Goal: Task Accomplishment & Management: Use online tool/utility

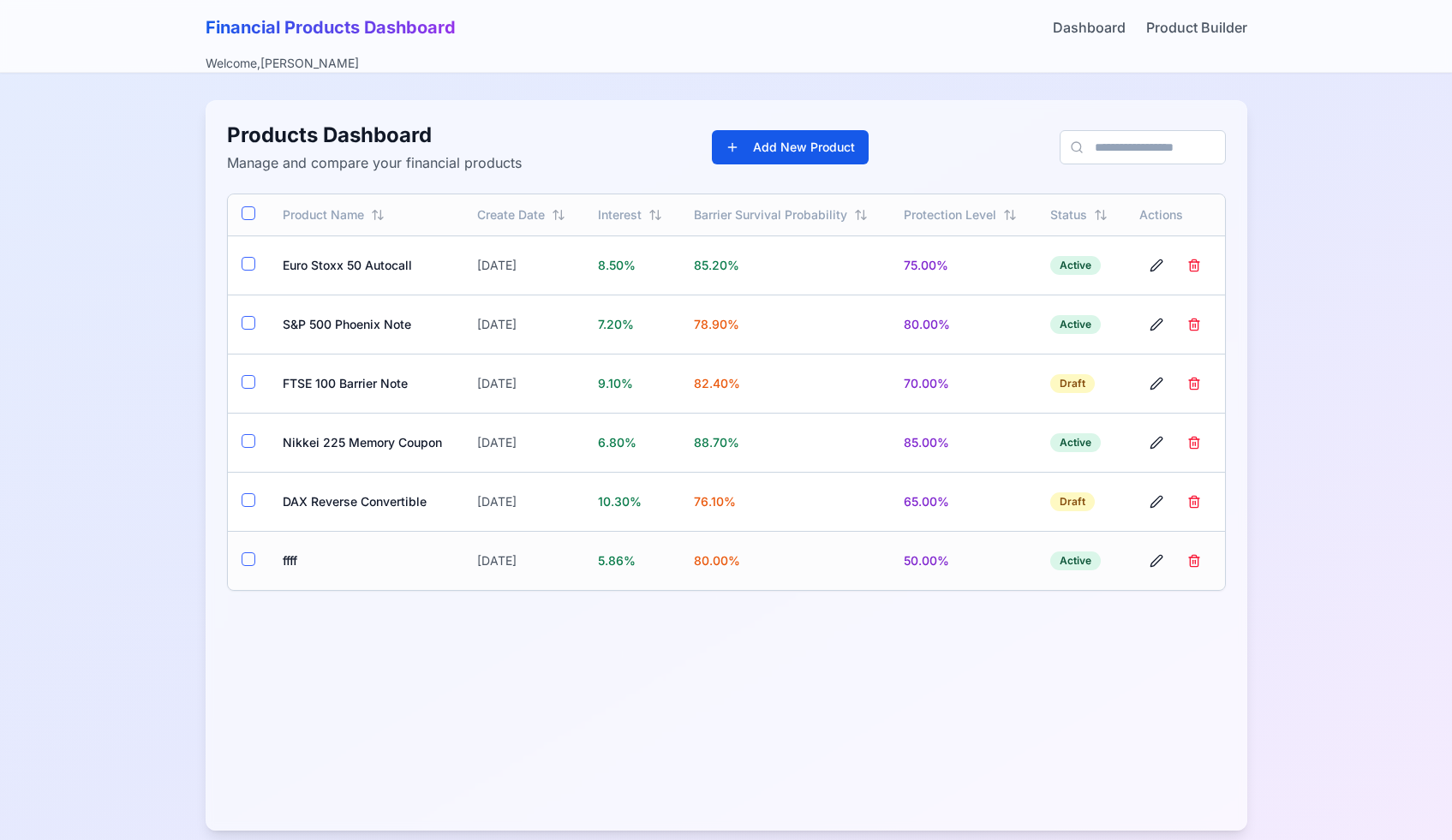
click at [290, 551] on td "ffff" at bounding box center [366, 560] width 196 height 60
click at [1082, 561] on div "Active" at bounding box center [1075, 560] width 50 height 19
click at [481, 560] on td "Aug 17, 2025" at bounding box center [524, 560] width 121 height 60
click at [786, 123] on div "Products Dashboard Manage and compare your financial products Add New Product" at bounding box center [726, 147] width 998 height 51
click at [780, 147] on button "Add New Product" at bounding box center [790, 147] width 157 height 34
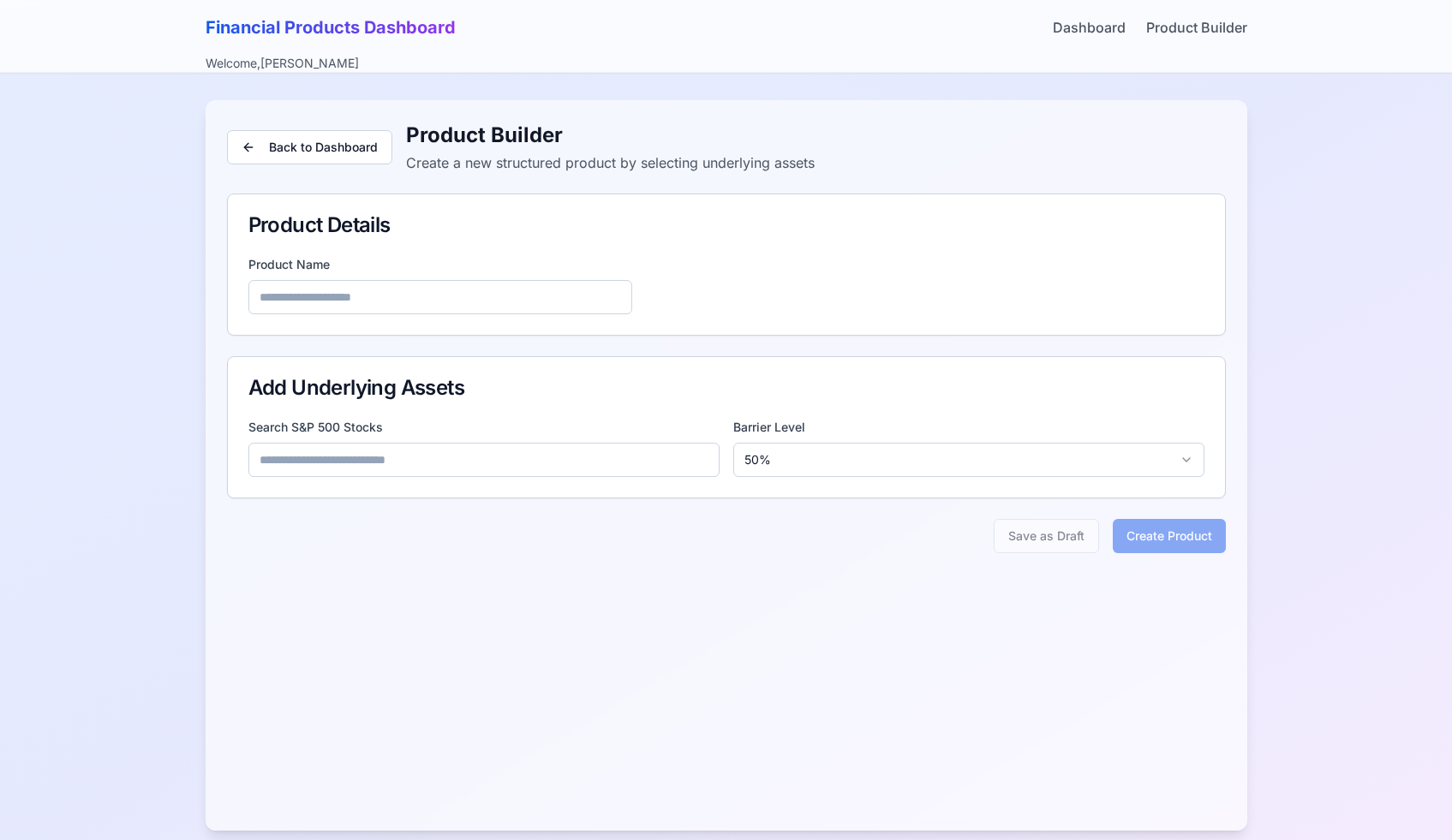
click at [442, 469] on input at bounding box center [484, 459] width 471 height 34
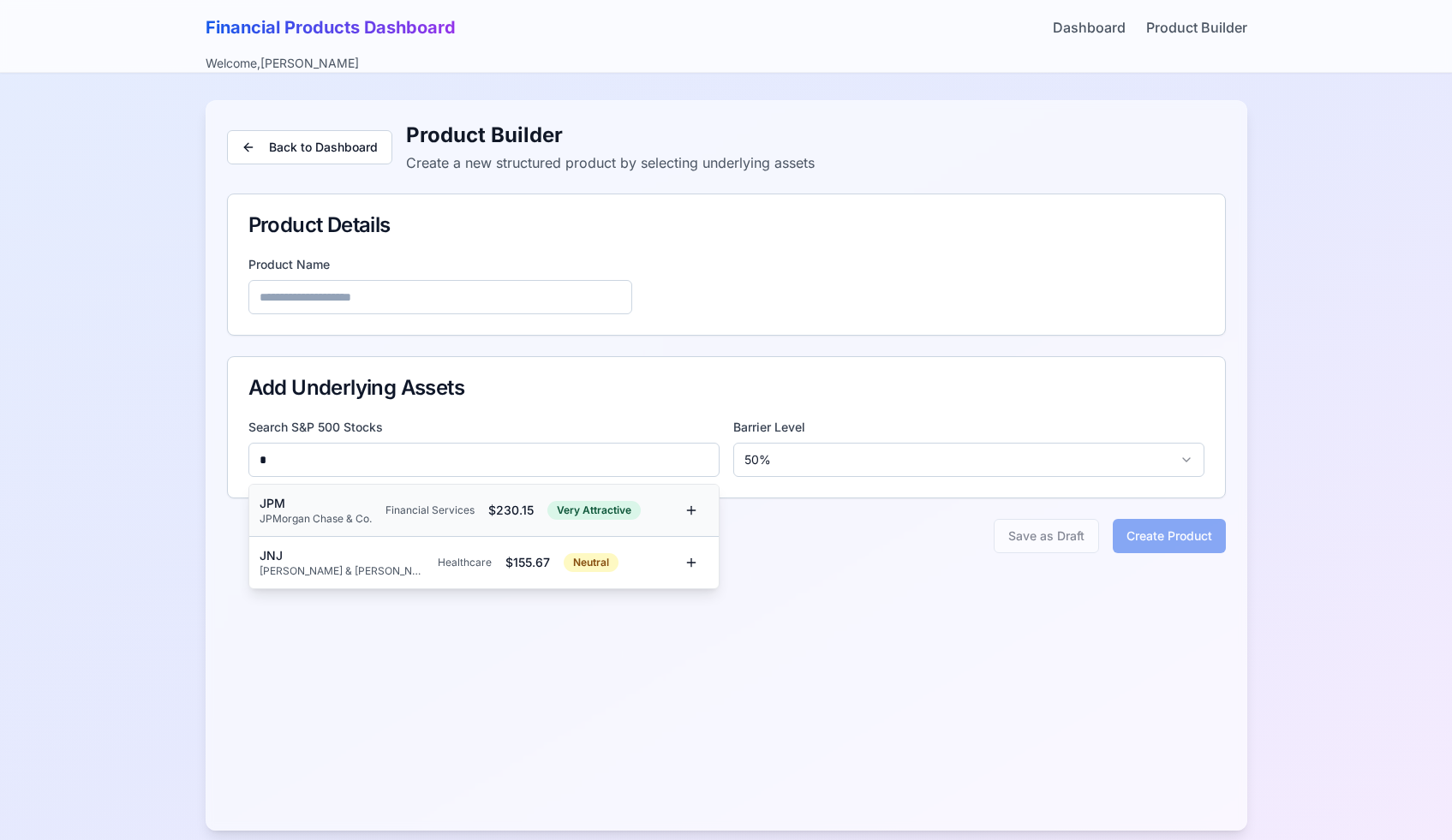
type input "*"
click at [405, 528] on div "JPM JPMorgan Chase & Co. Financial Services $ 230.15 Very Attractive" at bounding box center [484, 510] width 469 height 52
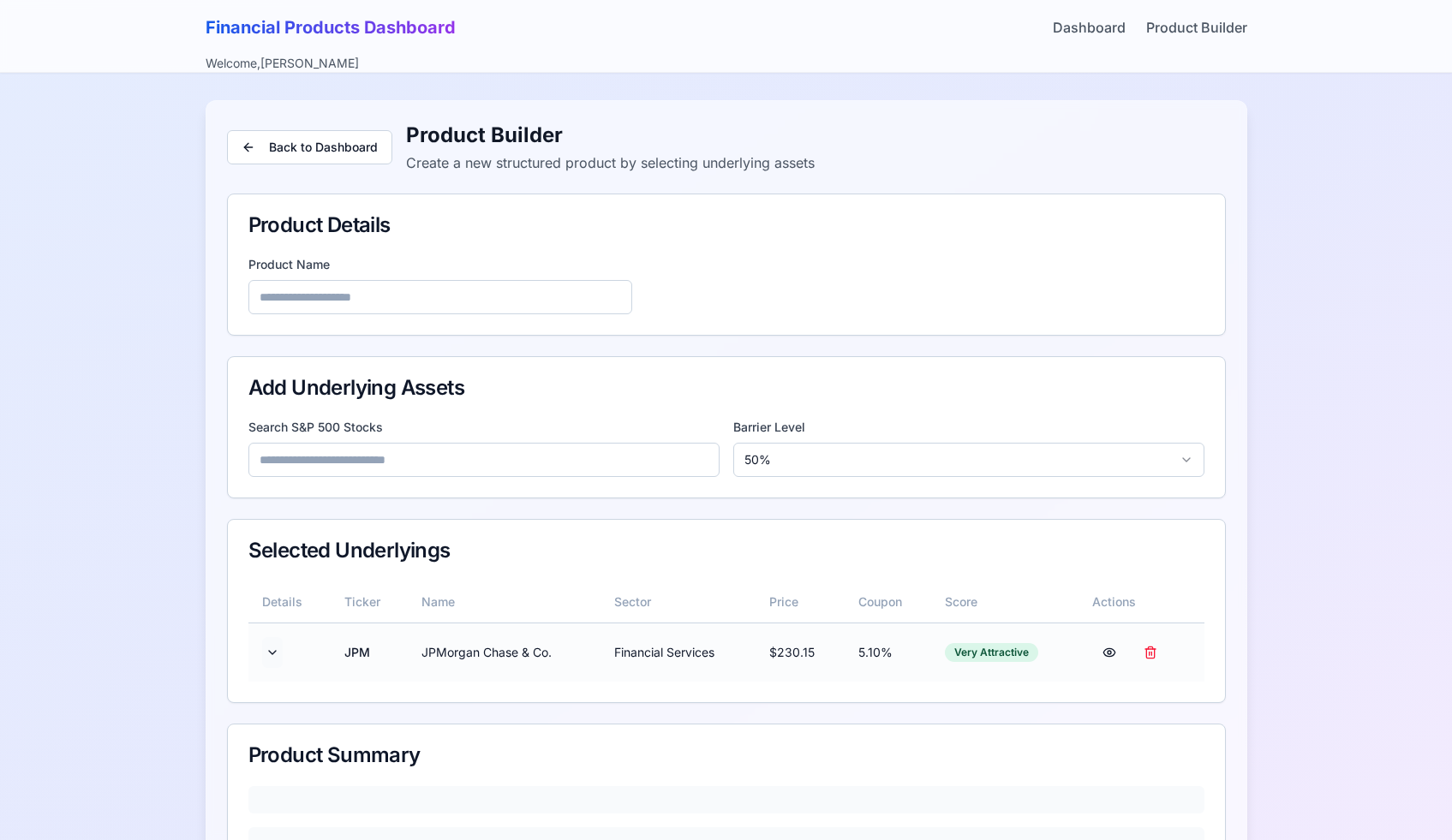
click at [272, 660] on button at bounding box center [272, 652] width 21 height 31
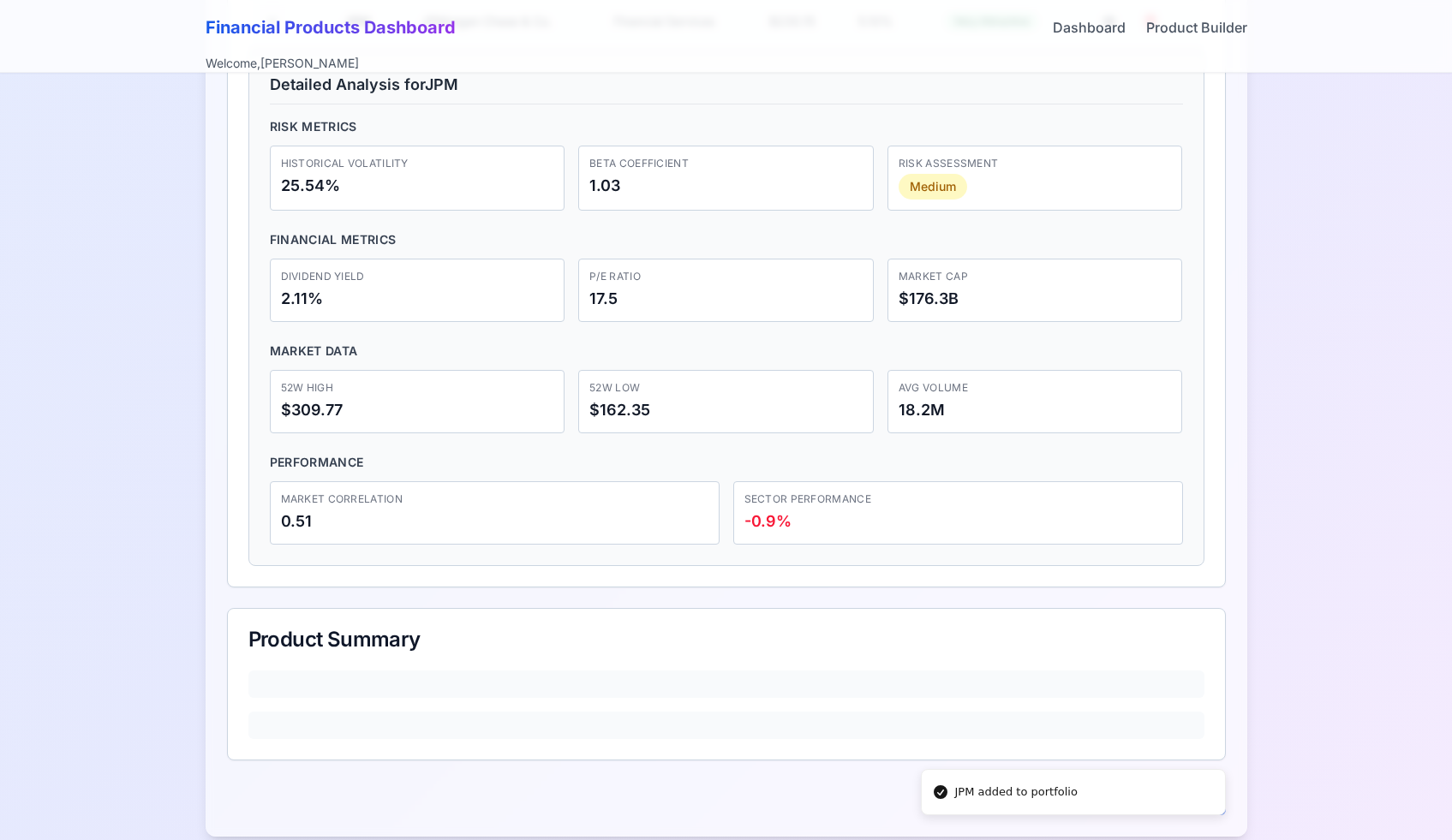
scroll to position [654, 0]
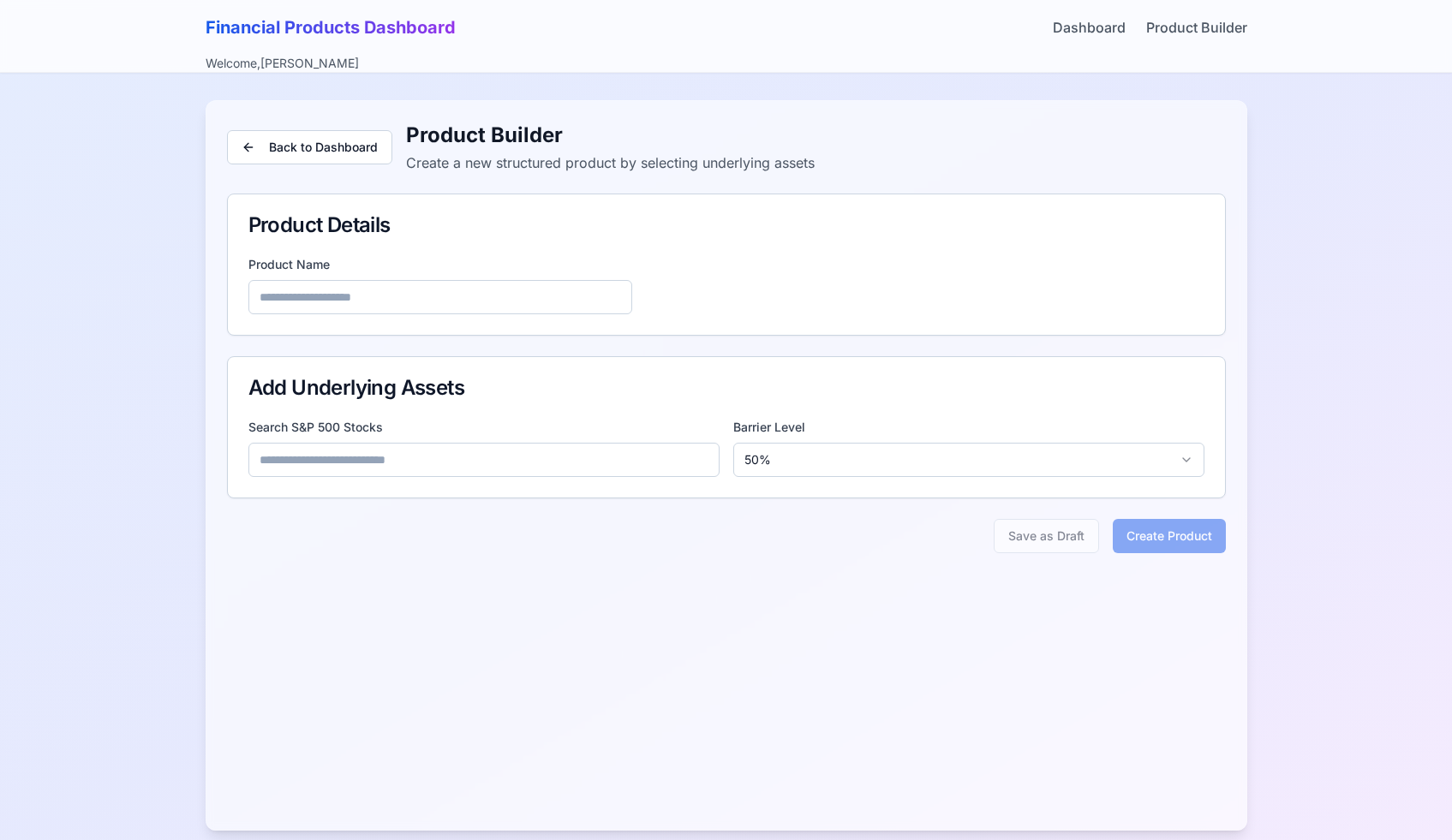
click at [469, 454] on input at bounding box center [484, 459] width 471 height 34
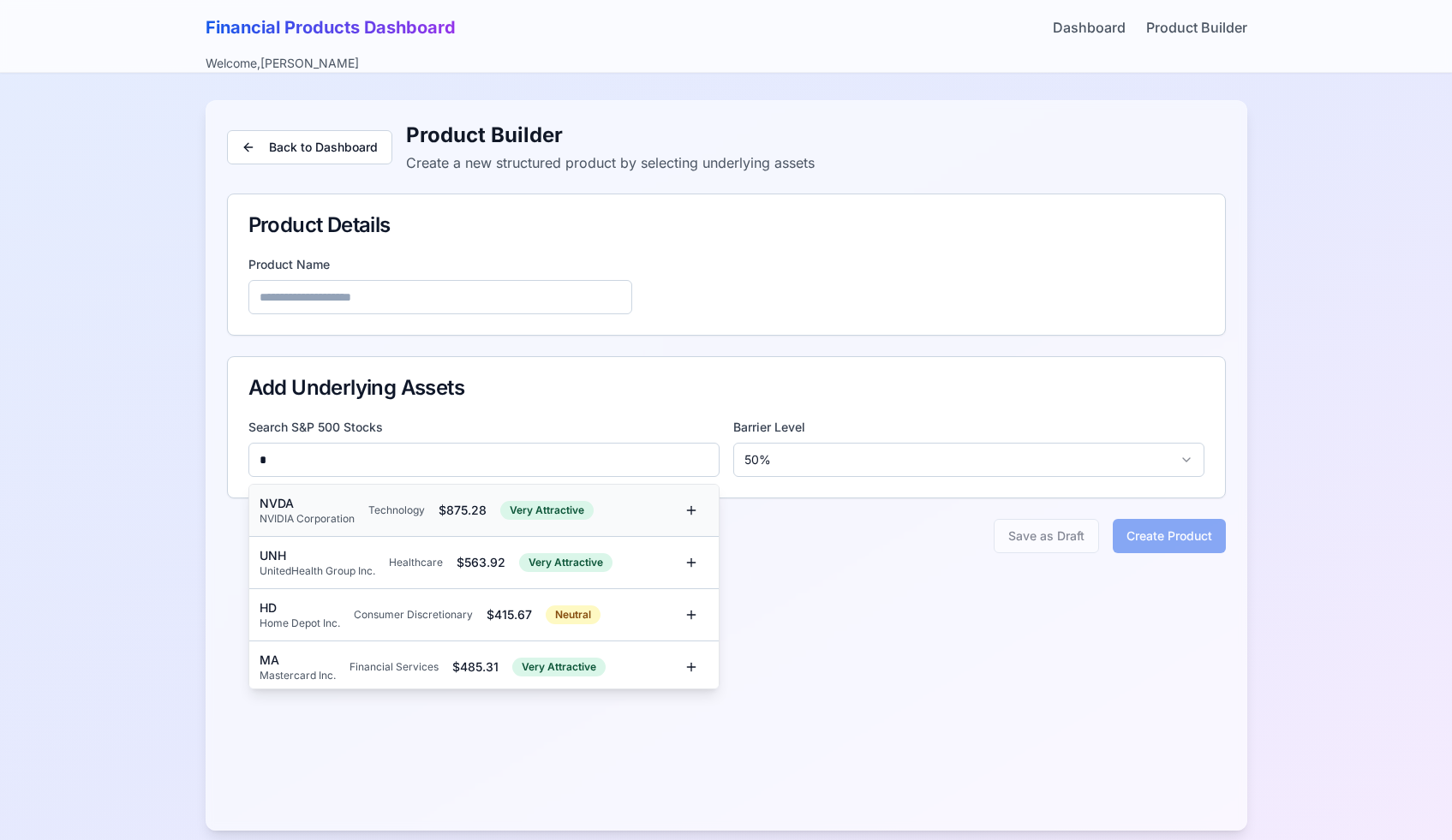
type input "*"
click at [424, 505] on div "Technology" at bounding box center [397, 510] width 57 height 13
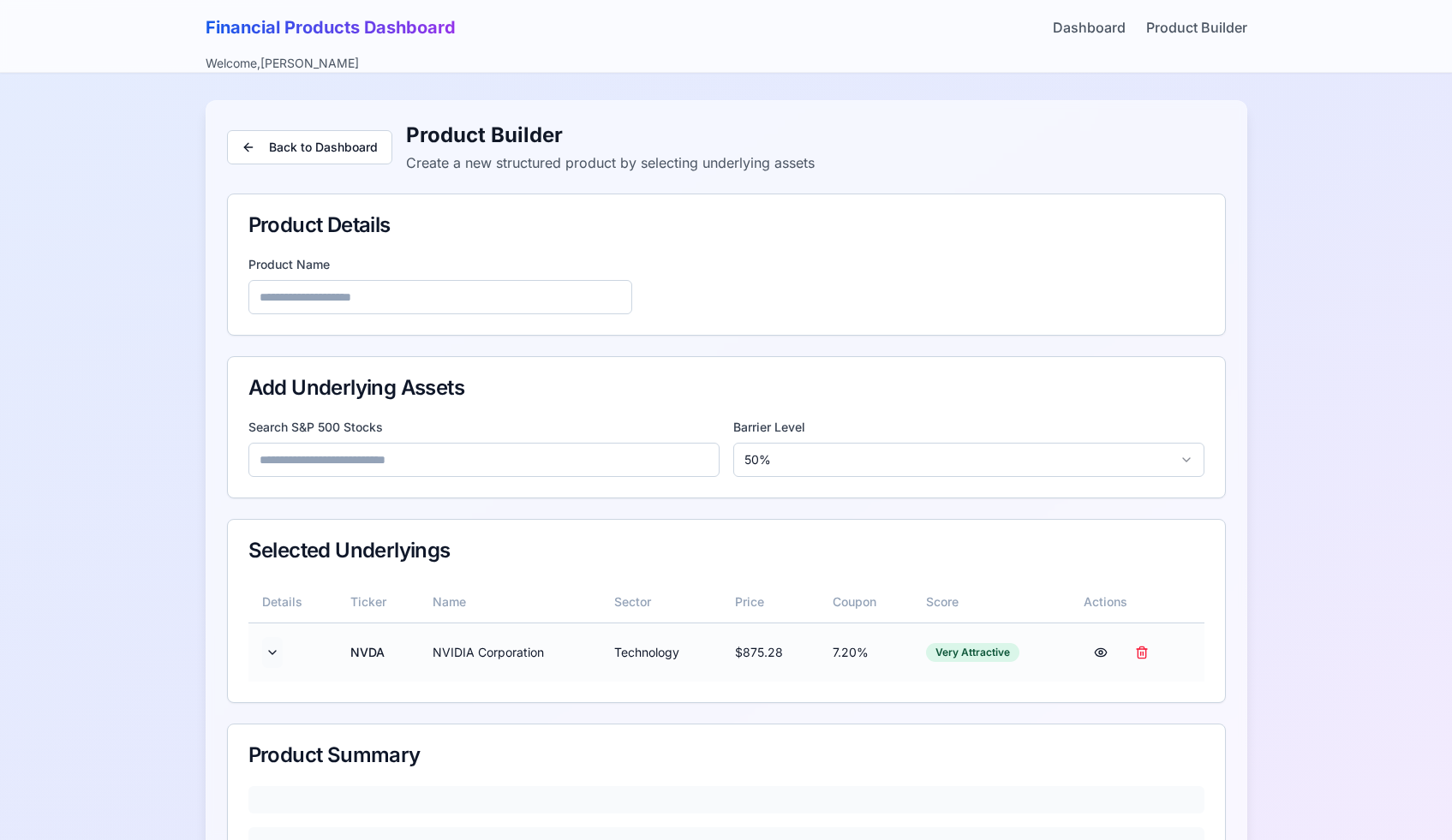
click at [266, 658] on button at bounding box center [272, 652] width 21 height 31
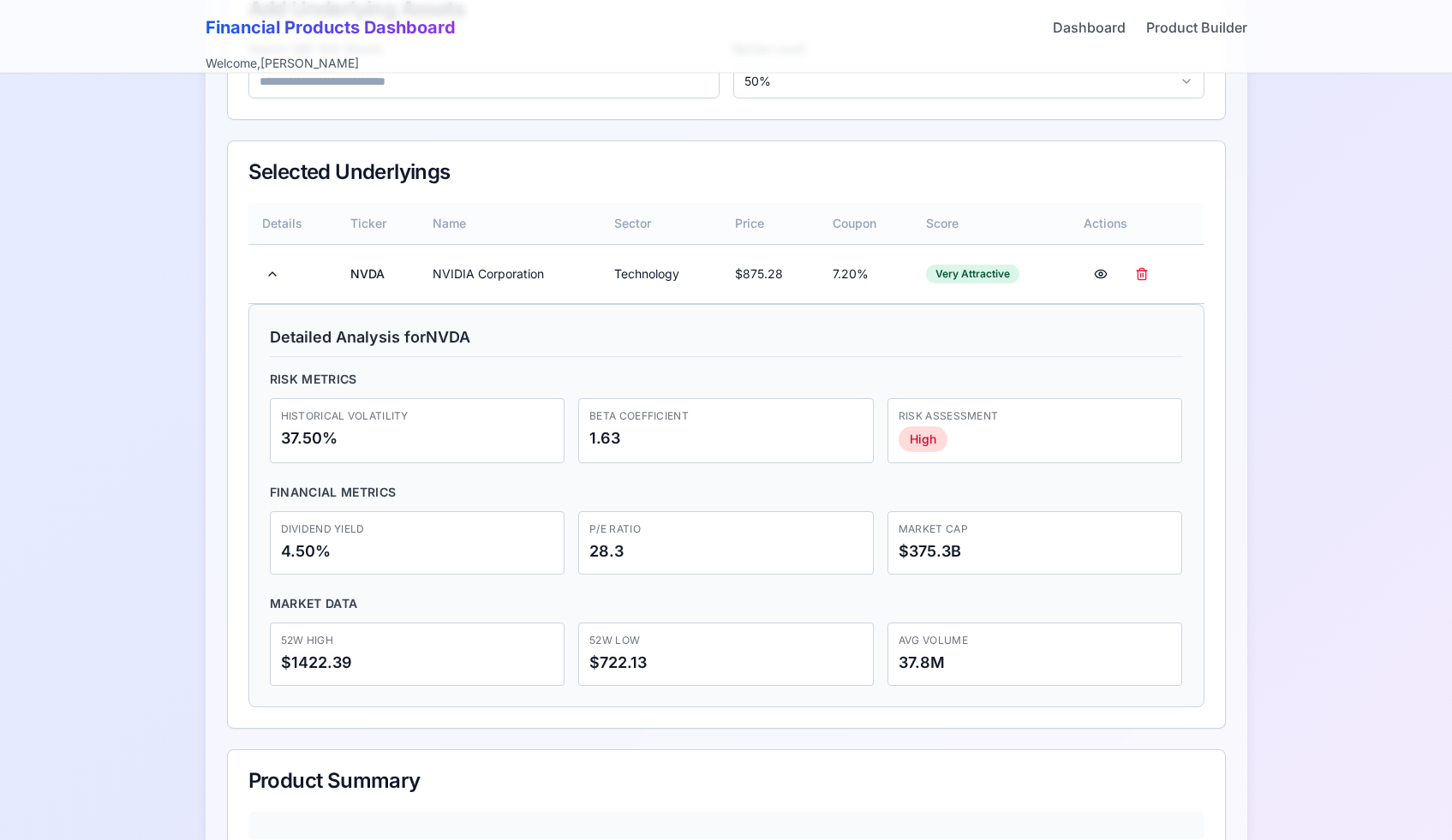
scroll to position [395, 0]
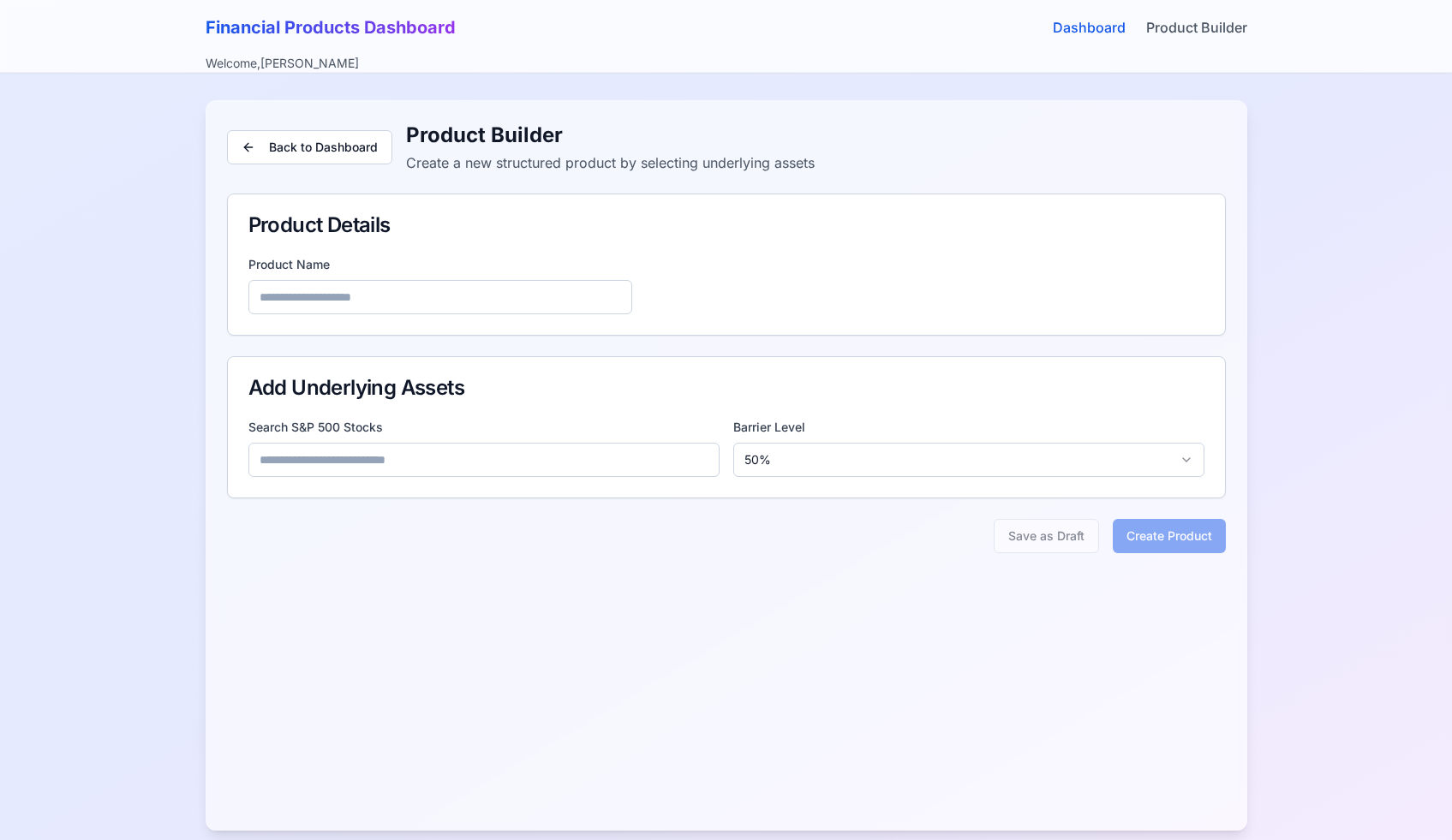
click at [1104, 19] on link "Dashboard" at bounding box center [1088, 27] width 73 height 21
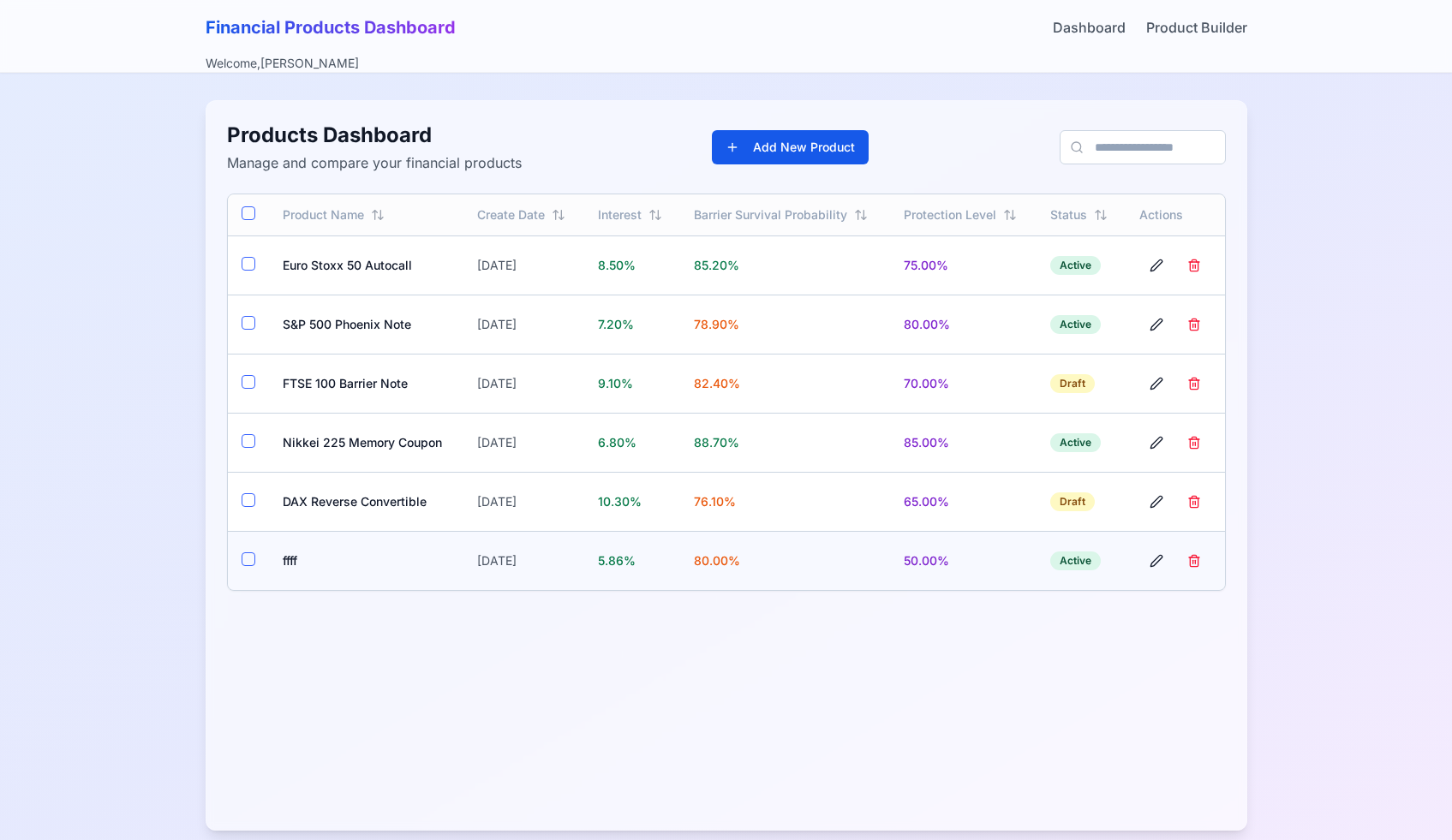
click at [298, 558] on td "ffff" at bounding box center [366, 560] width 196 height 60
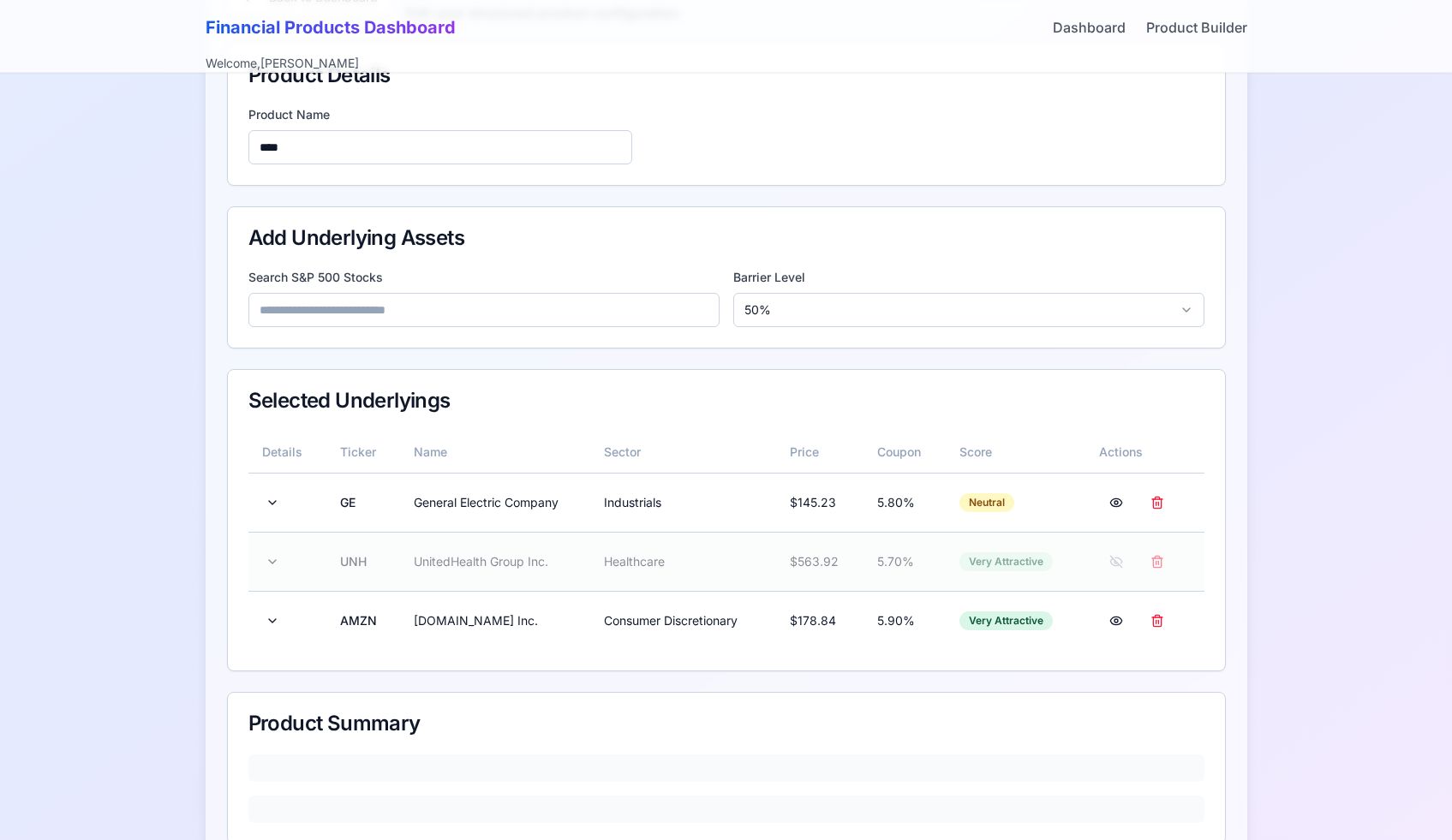
scroll to position [149, 0]
click at [1113, 562] on button at bounding box center [1115, 562] width 34 height 31
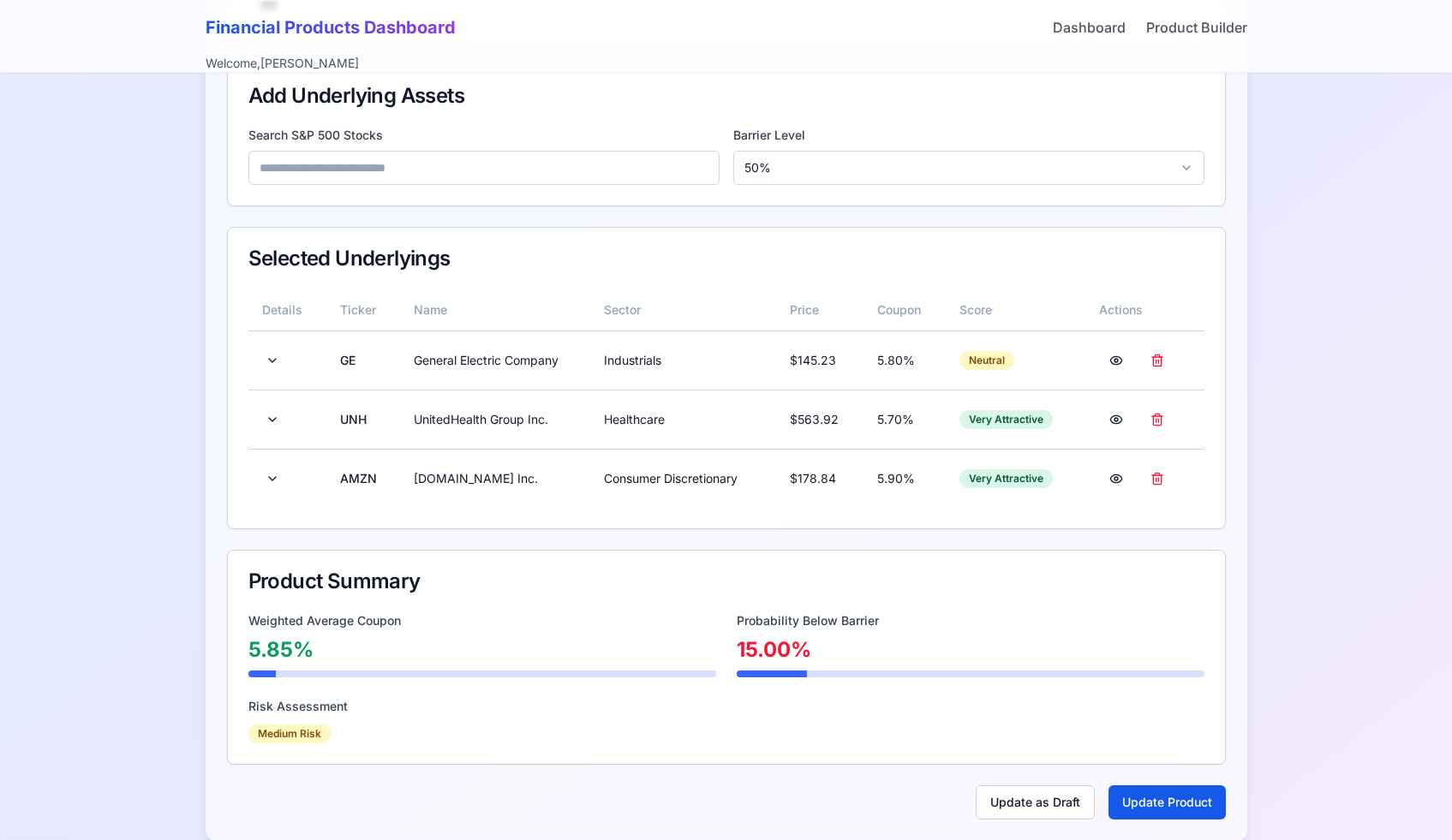
scroll to position [319, 0]
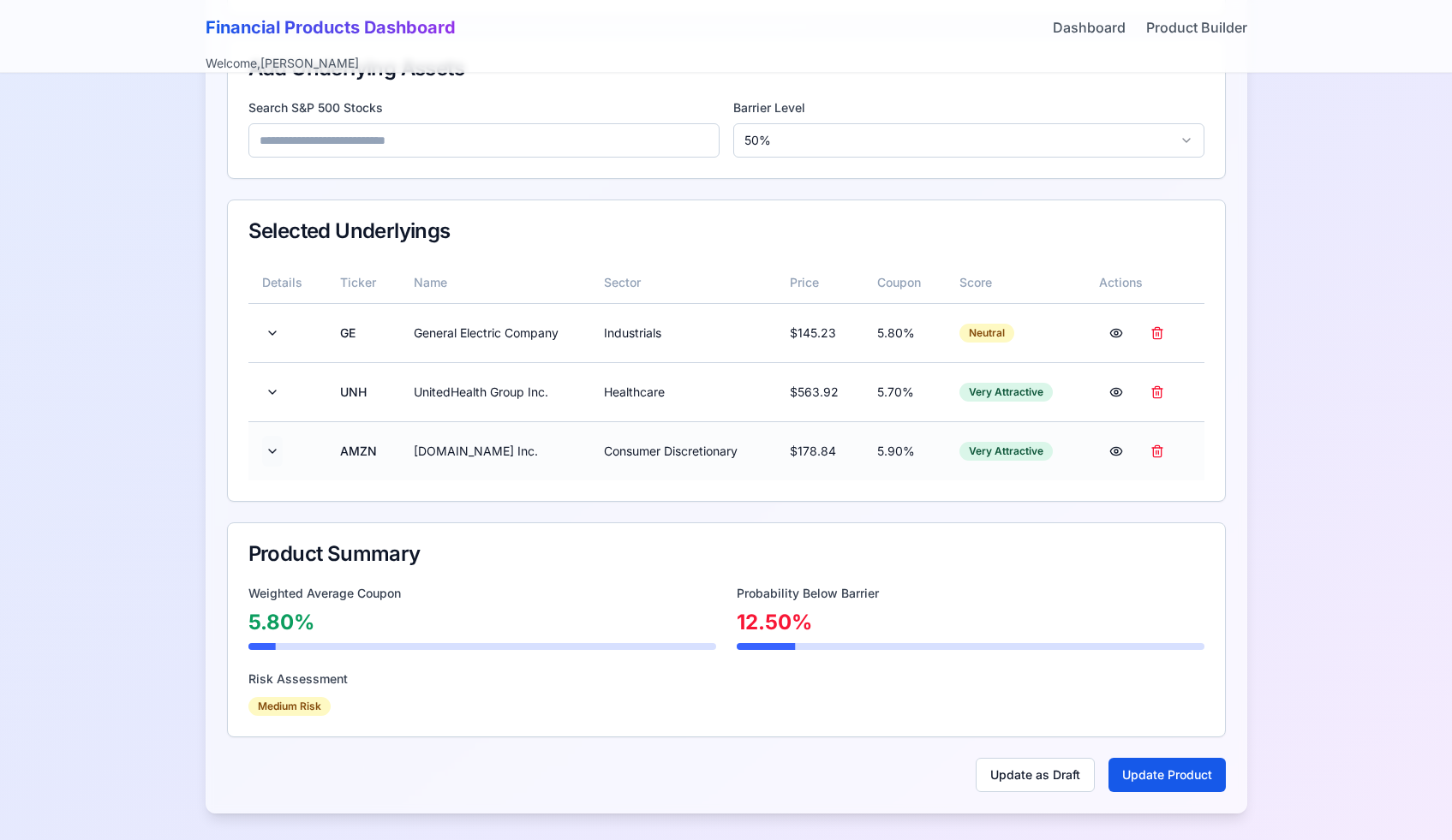
click at [267, 451] on button at bounding box center [272, 451] width 21 height 31
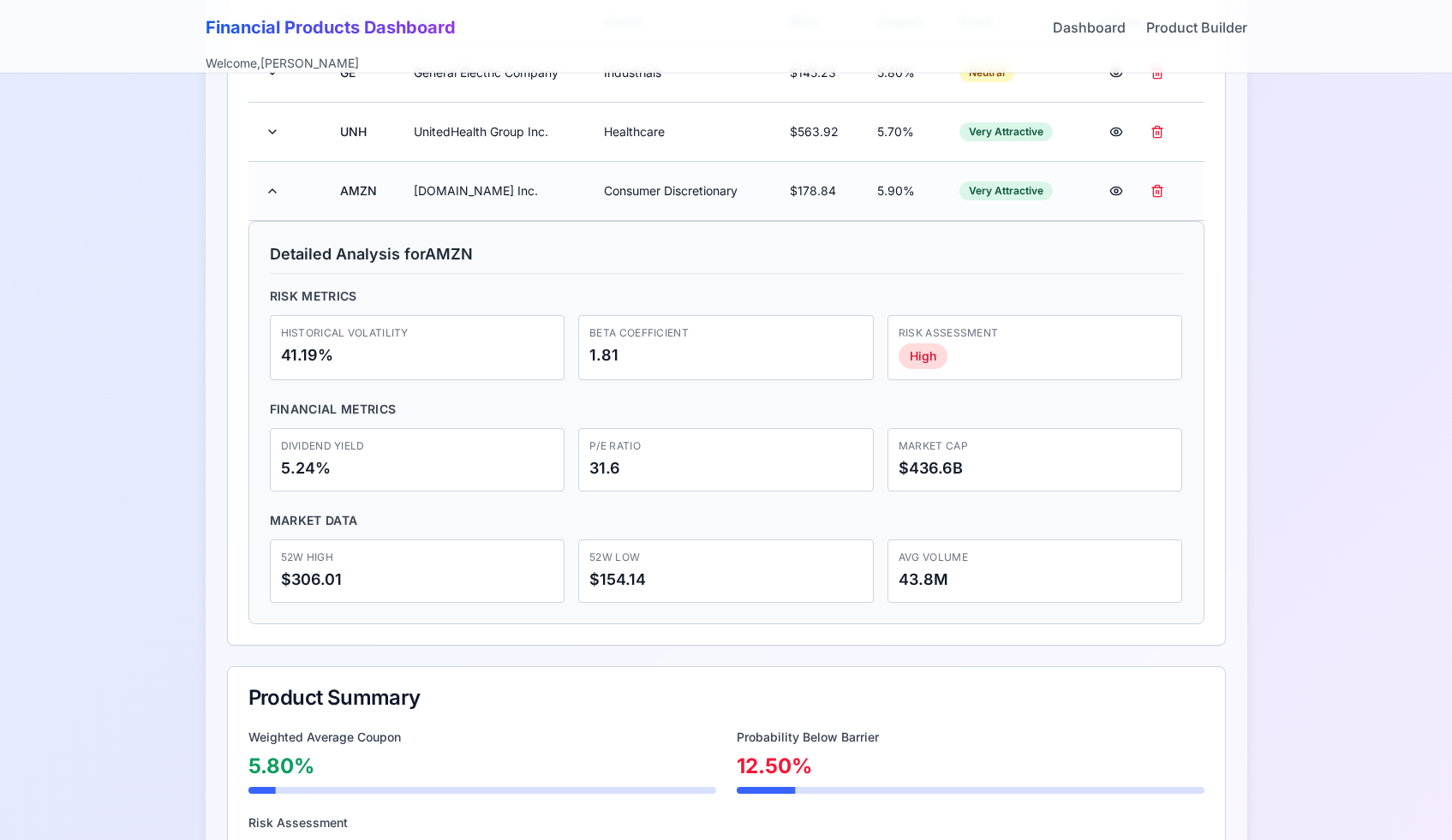
scroll to position [646, 0]
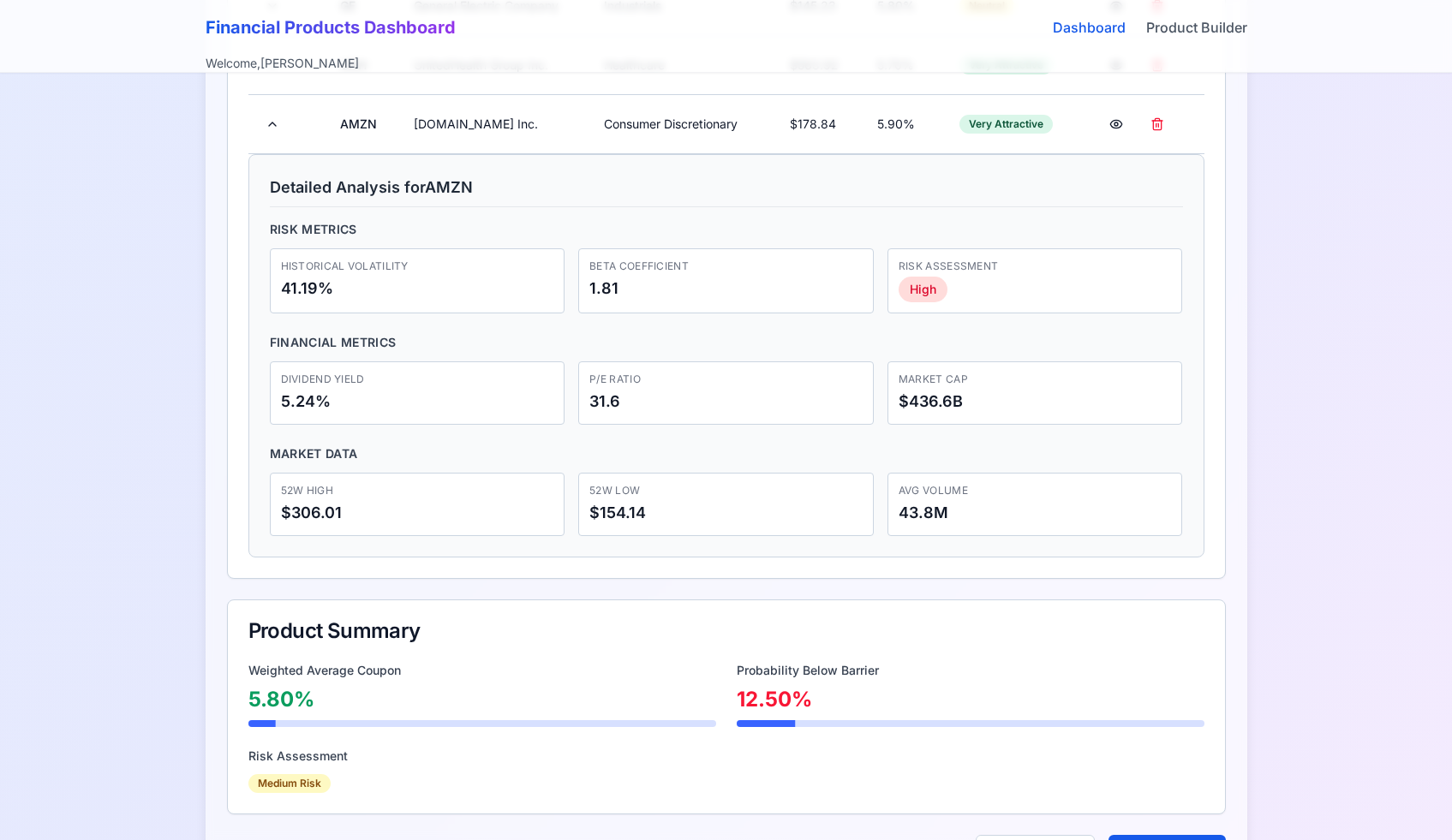
click at [1102, 22] on link "Dashboard" at bounding box center [1088, 27] width 73 height 21
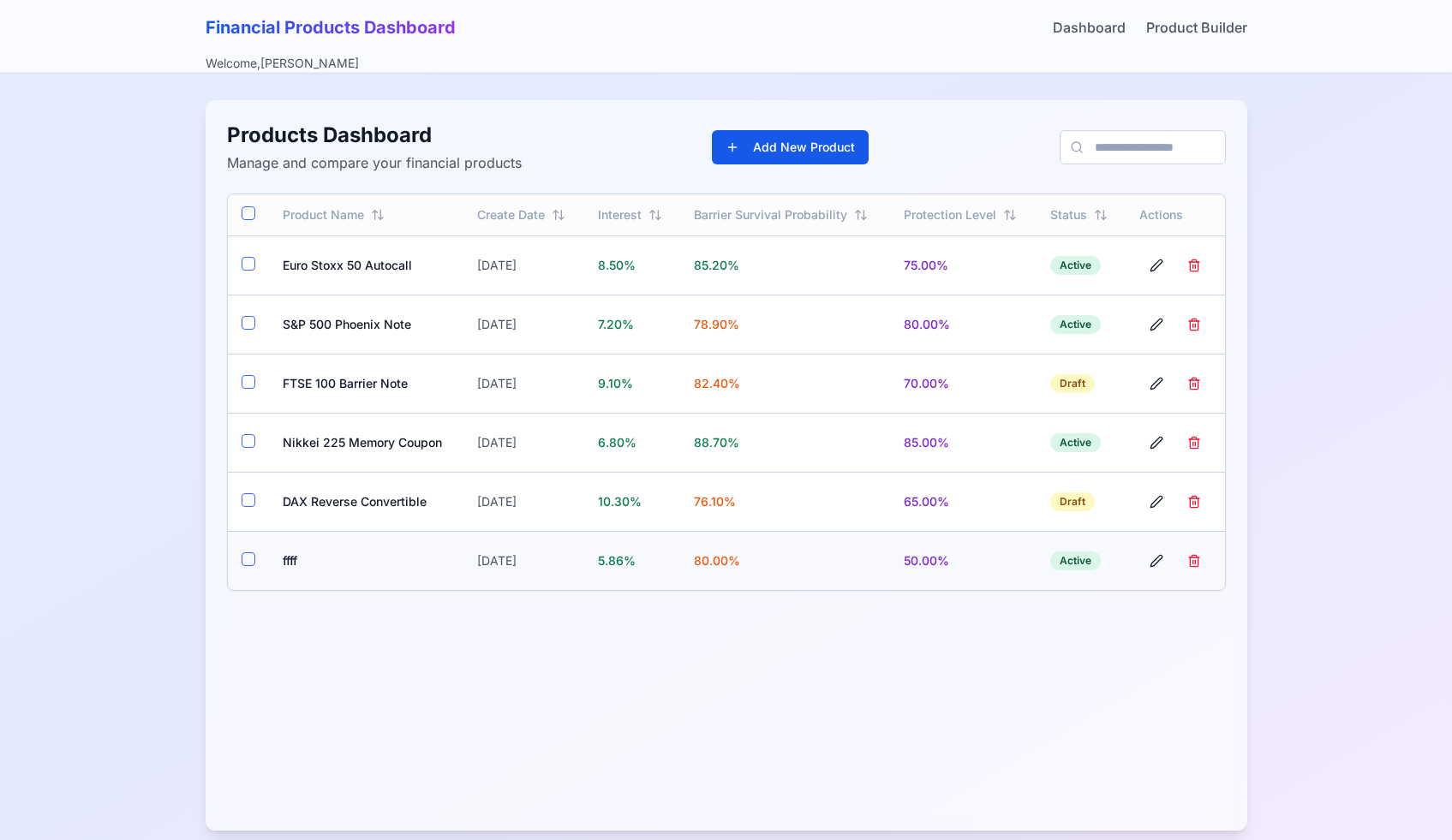
click at [291, 568] on td "ffff" at bounding box center [366, 560] width 196 height 60
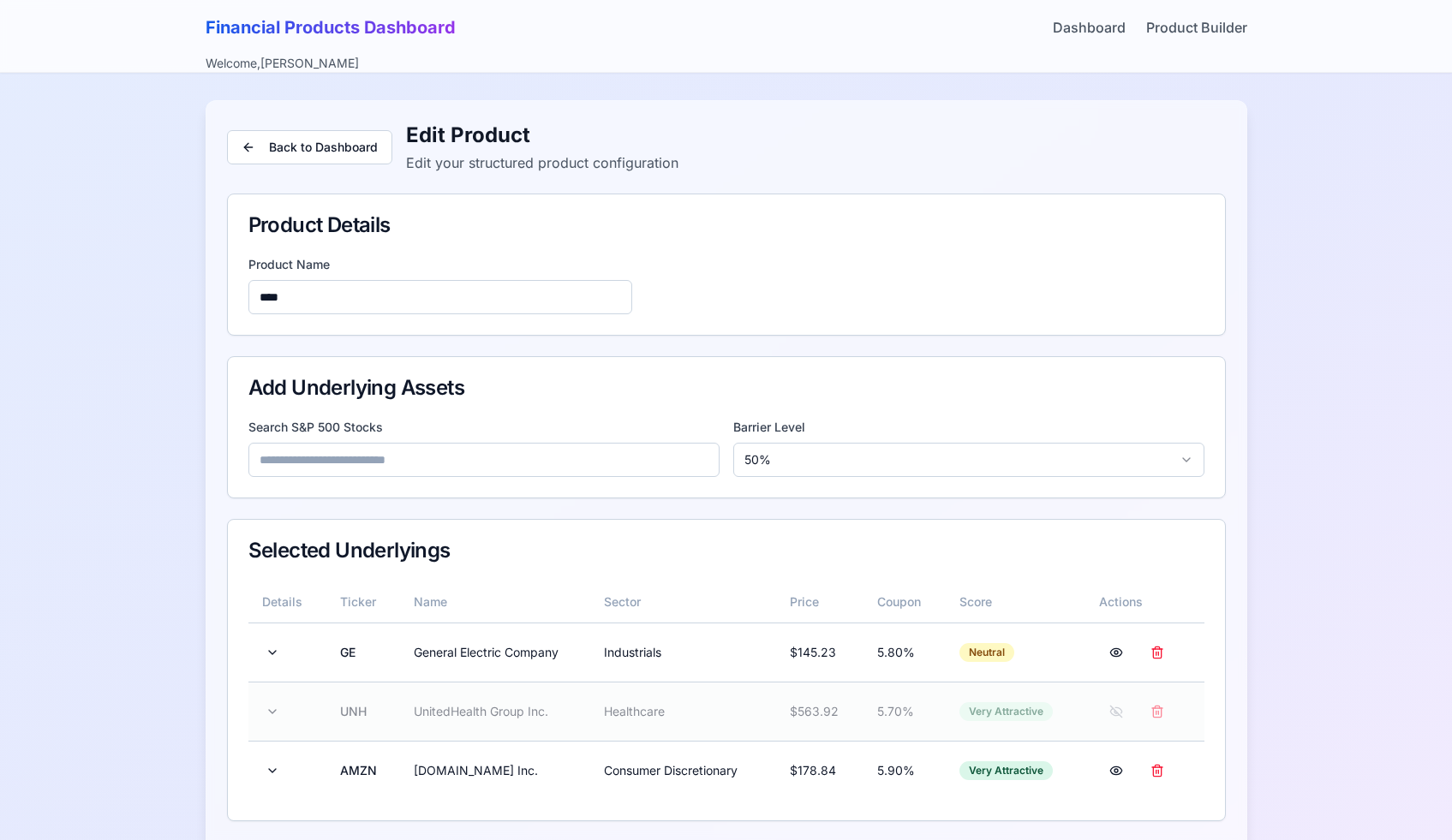
scroll to position [257, 0]
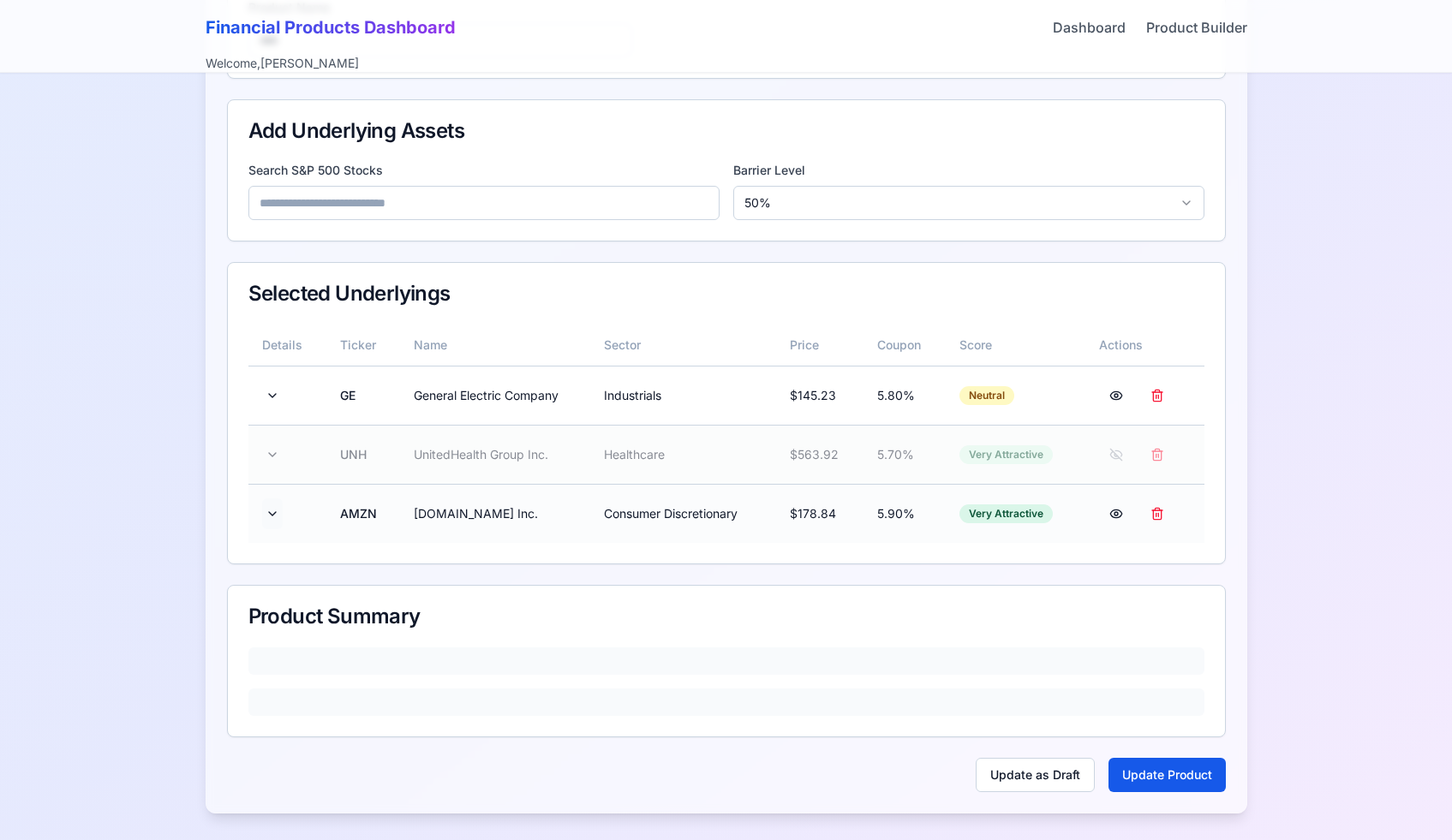
click at [280, 508] on button at bounding box center [272, 513] width 21 height 31
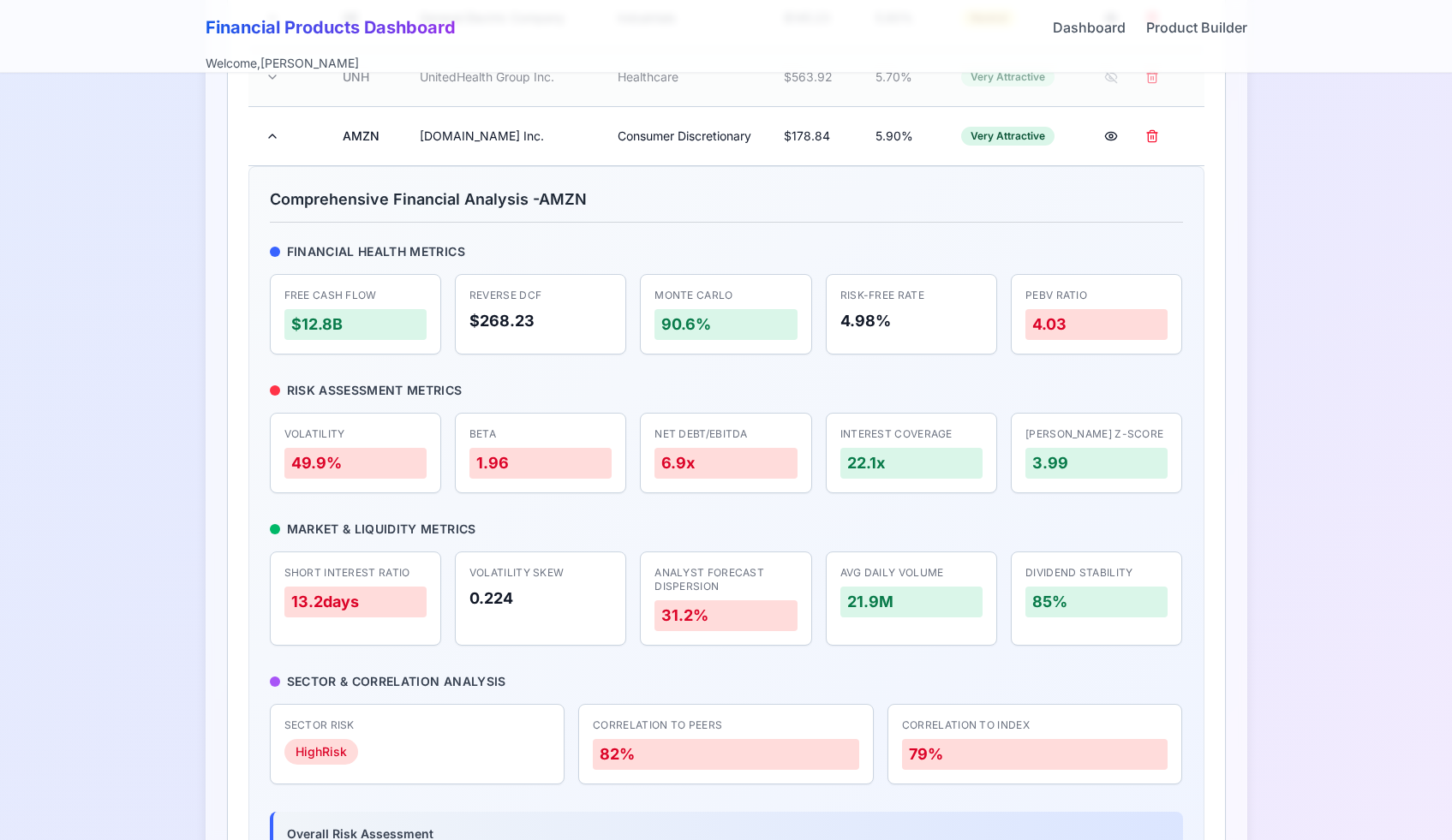
scroll to position [603, 0]
